Goal: Transaction & Acquisition: Register for event/course

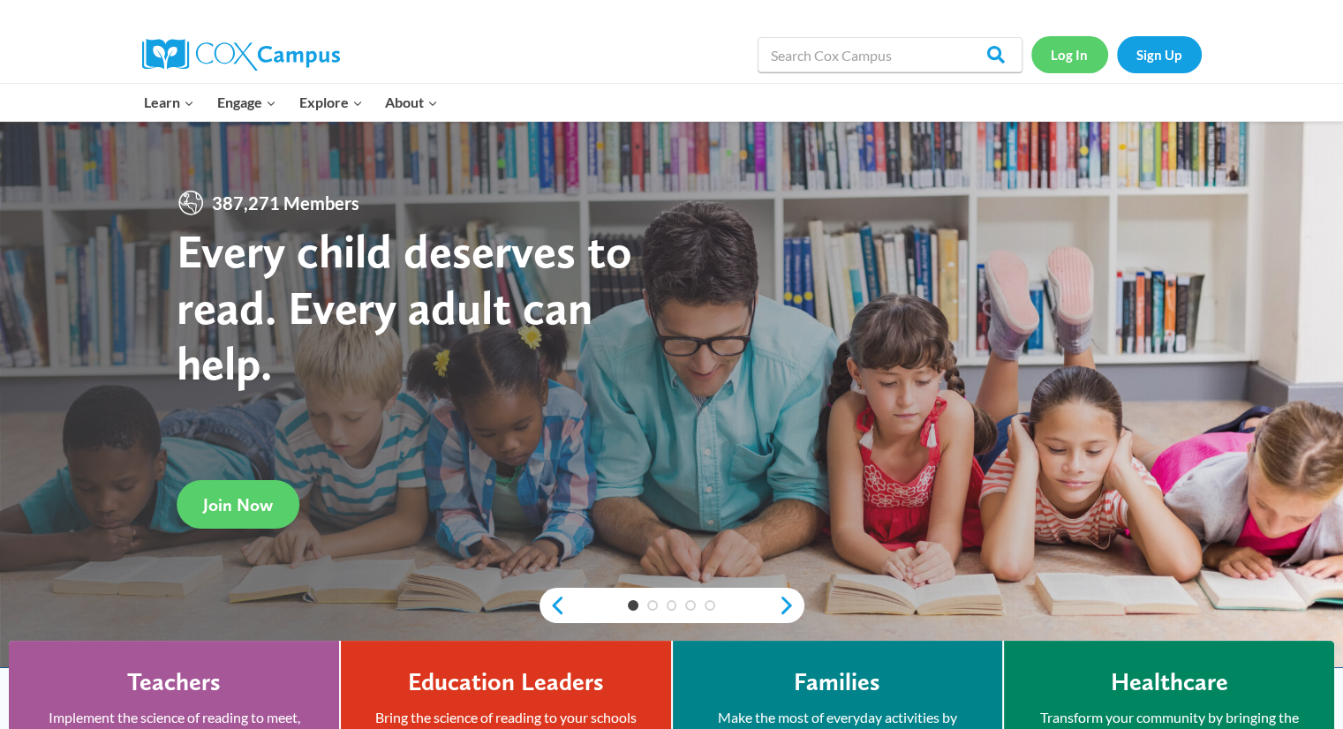
click at [1070, 51] on link "Log In" at bounding box center [1069, 54] width 77 height 36
click at [1145, 50] on link "Sign Up" at bounding box center [1159, 54] width 85 height 36
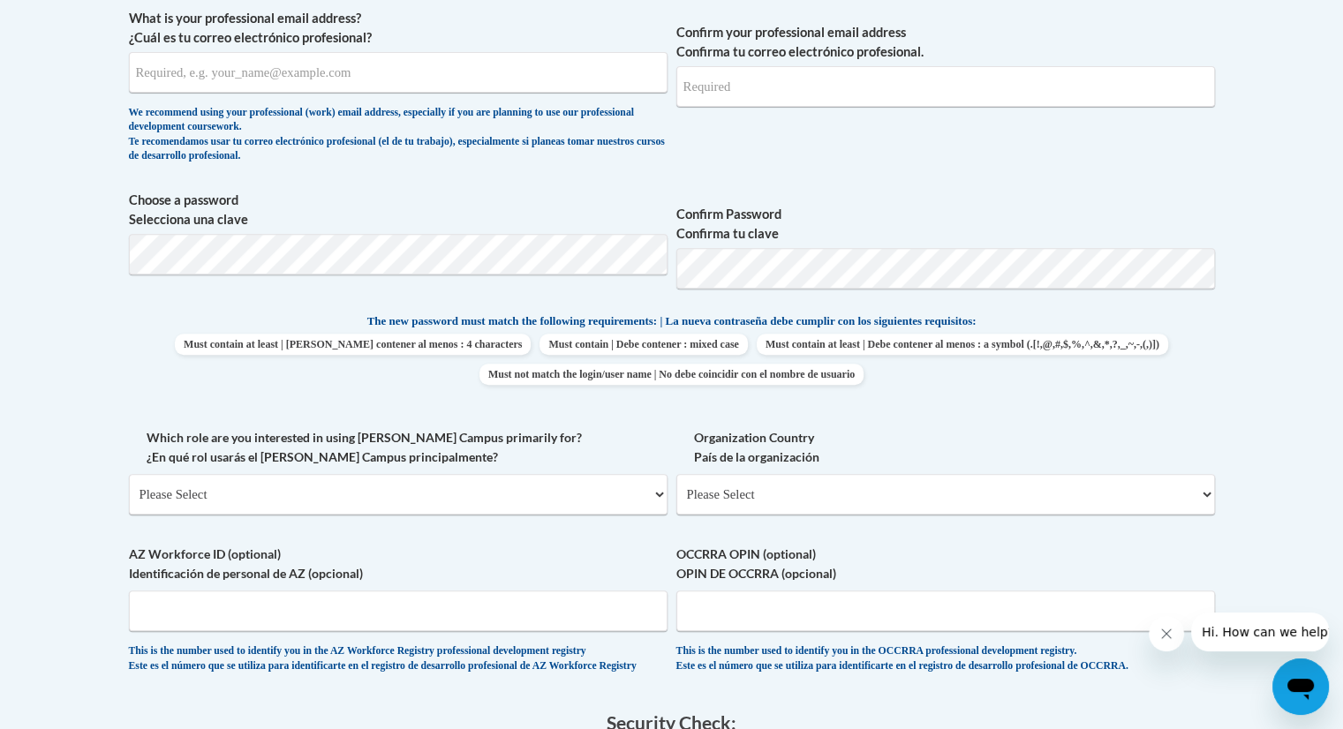
scroll to position [650, 0]
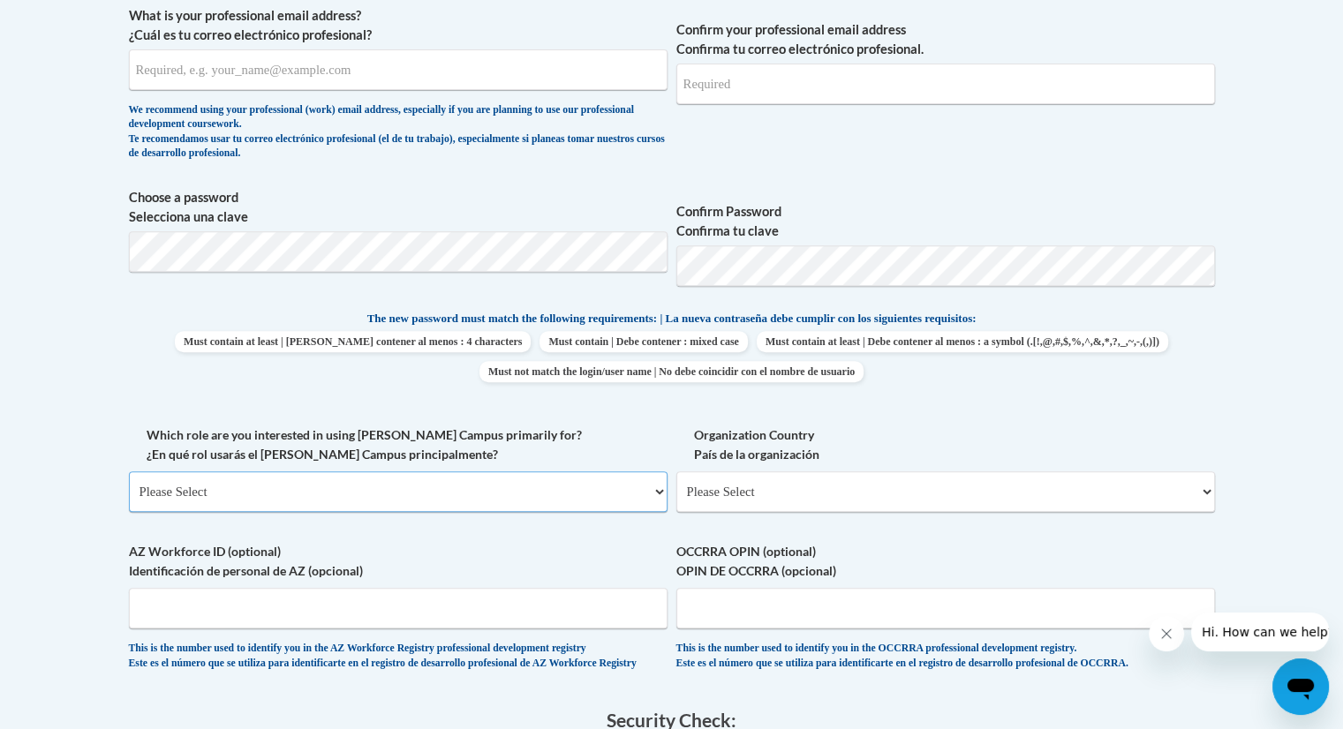
click at [654, 494] on select "Please Select College/University | Colegio/Universidad Community/Nonprofit Part…" at bounding box center [398, 492] width 539 height 41
click at [812, 477] on select "Please Select United States | Estados Unidos Outside of the United States | Fue…" at bounding box center [945, 492] width 539 height 41
click at [625, 608] on input "AZ Workforce ID (optional) Identificación de personal de AZ (opcional)" at bounding box center [398, 608] width 539 height 41
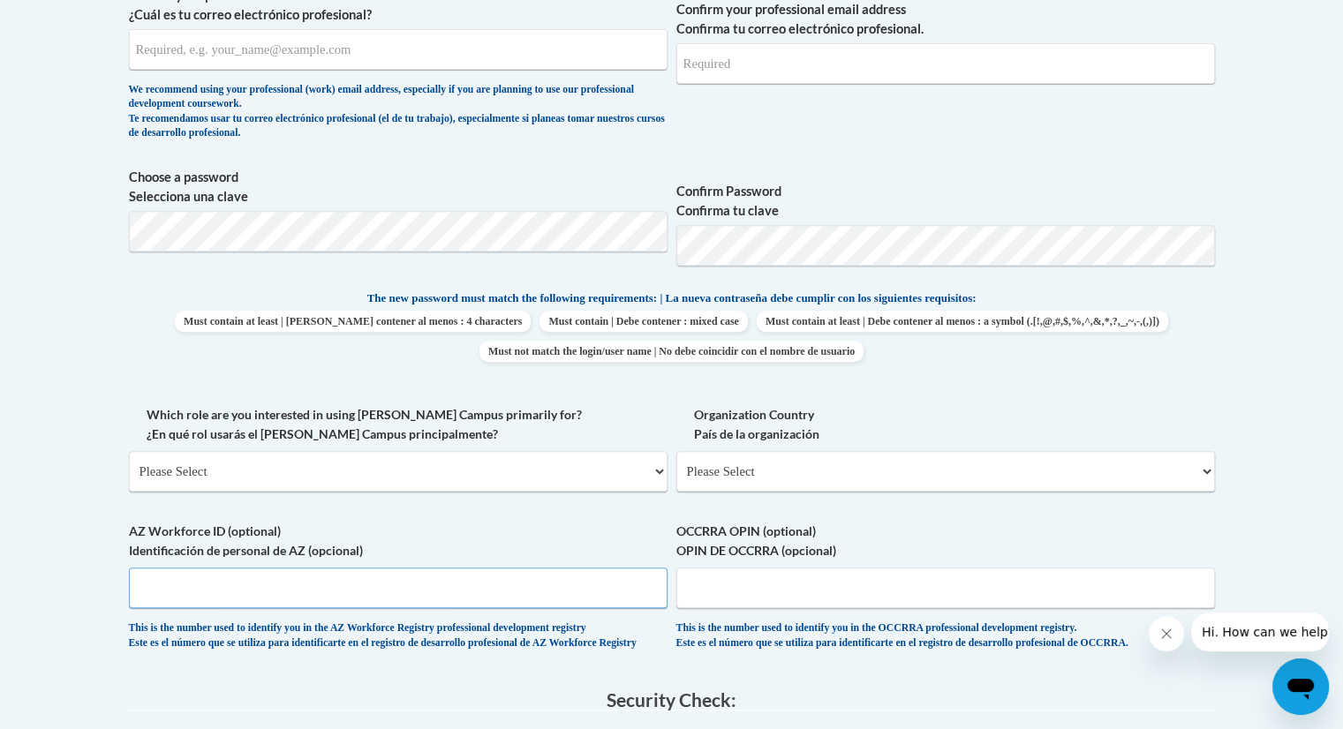
scroll to position [672, 0]
click at [1245, 219] on body "This site uses cookies to help improve your learning experience. By continuing …" at bounding box center [671, 405] width 1343 height 2155
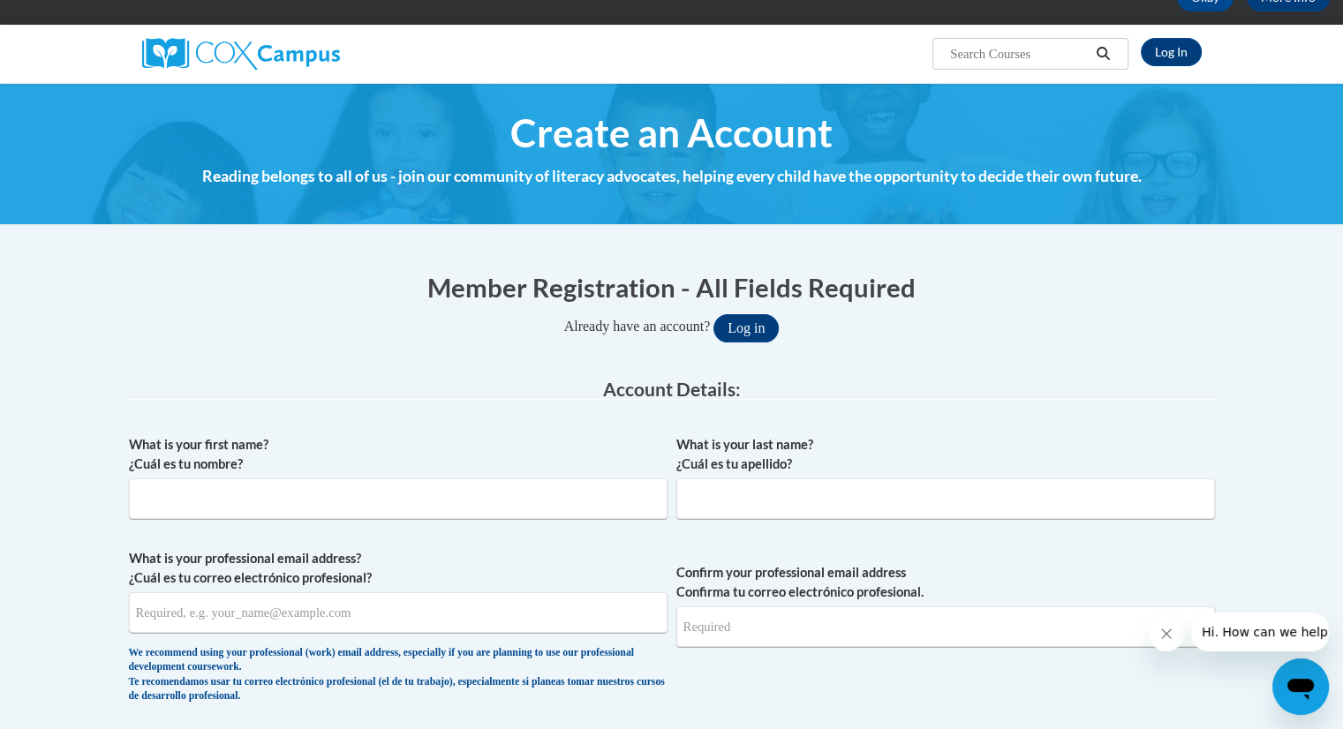
scroll to position [76, 0]
